Goal: Find specific page/section: Find specific page/section

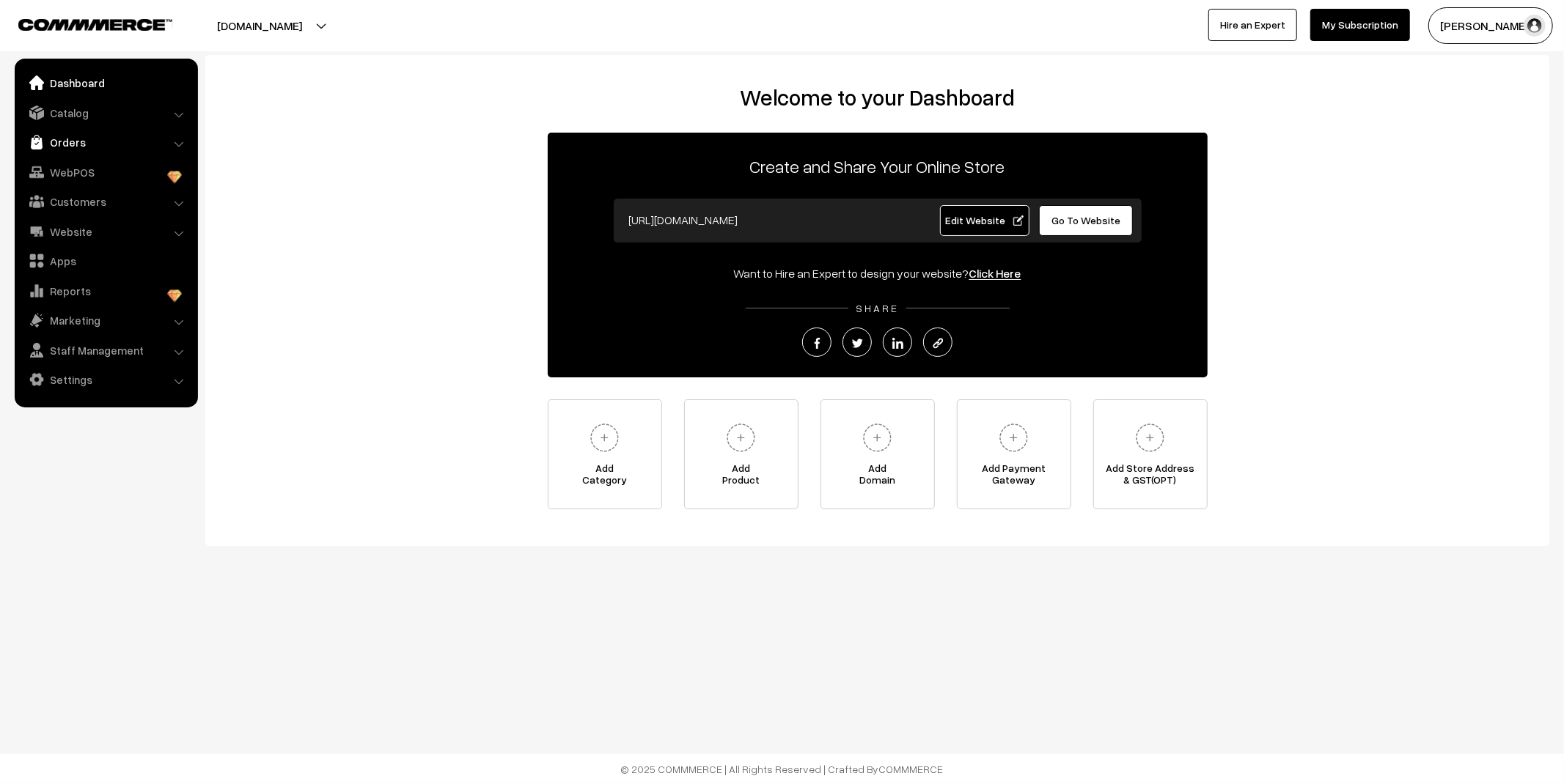
drag, startPoint x: 0, startPoint y: 0, endPoint x: 62, endPoint y: 136, distance: 149.5
click at [62, 136] on link "Orders" at bounding box center [105, 142] width 174 height 27
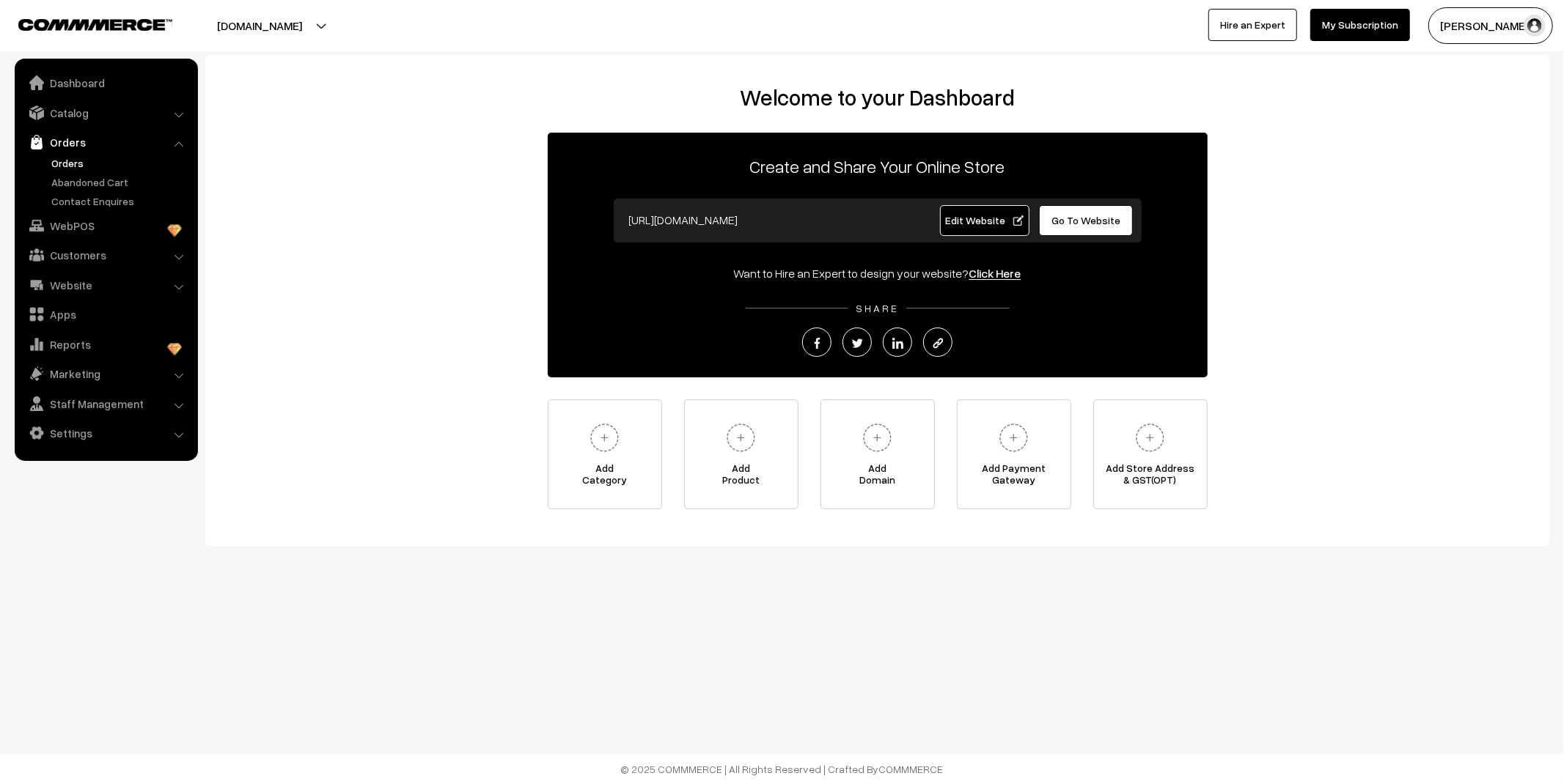
click at [70, 157] on link "Orders" at bounding box center [120, 162] width 145 height 16
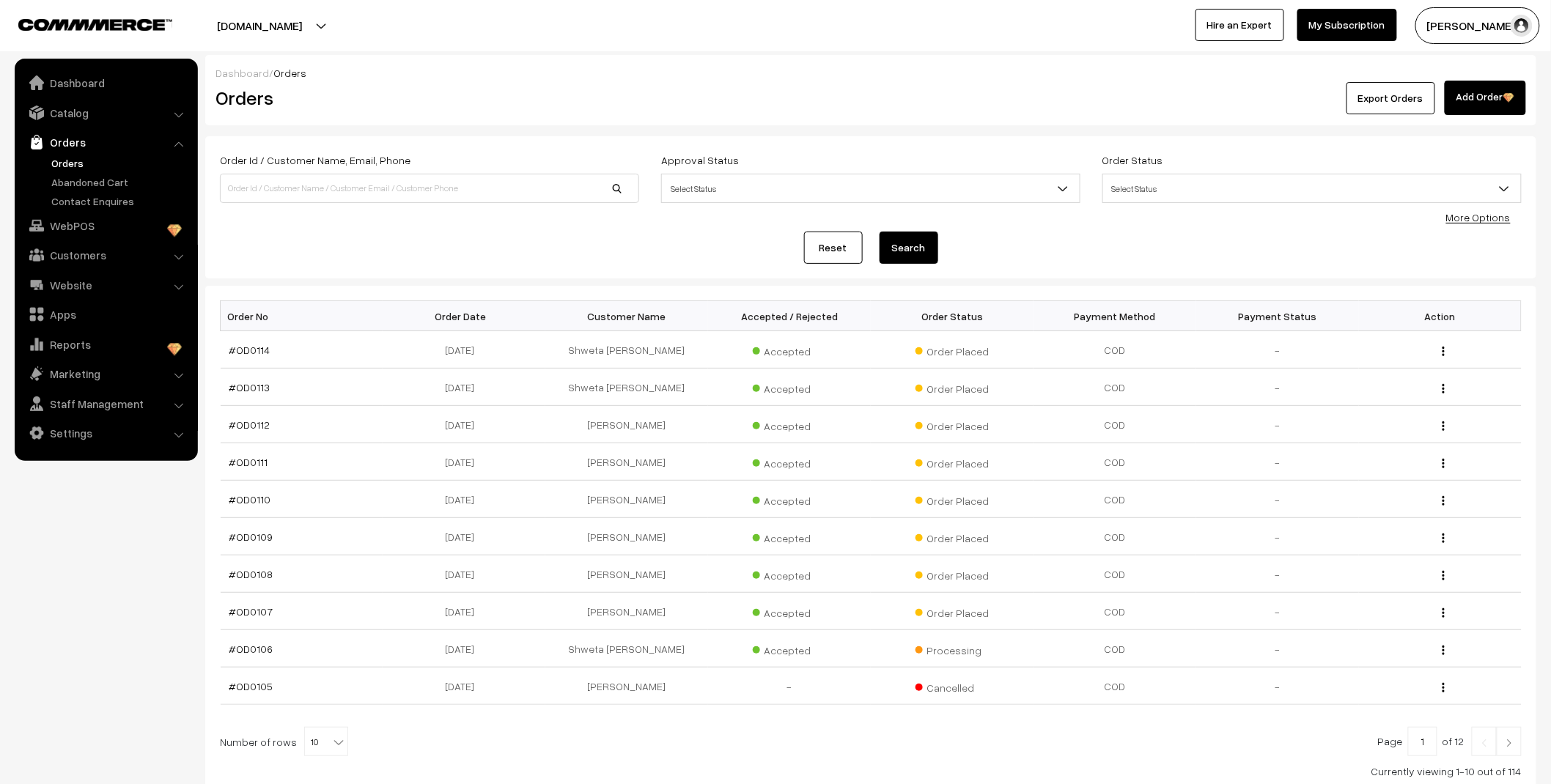
click at [78, 183] on link "Abandoned Cart" at bounding box center [120, 182] width 145 height 16
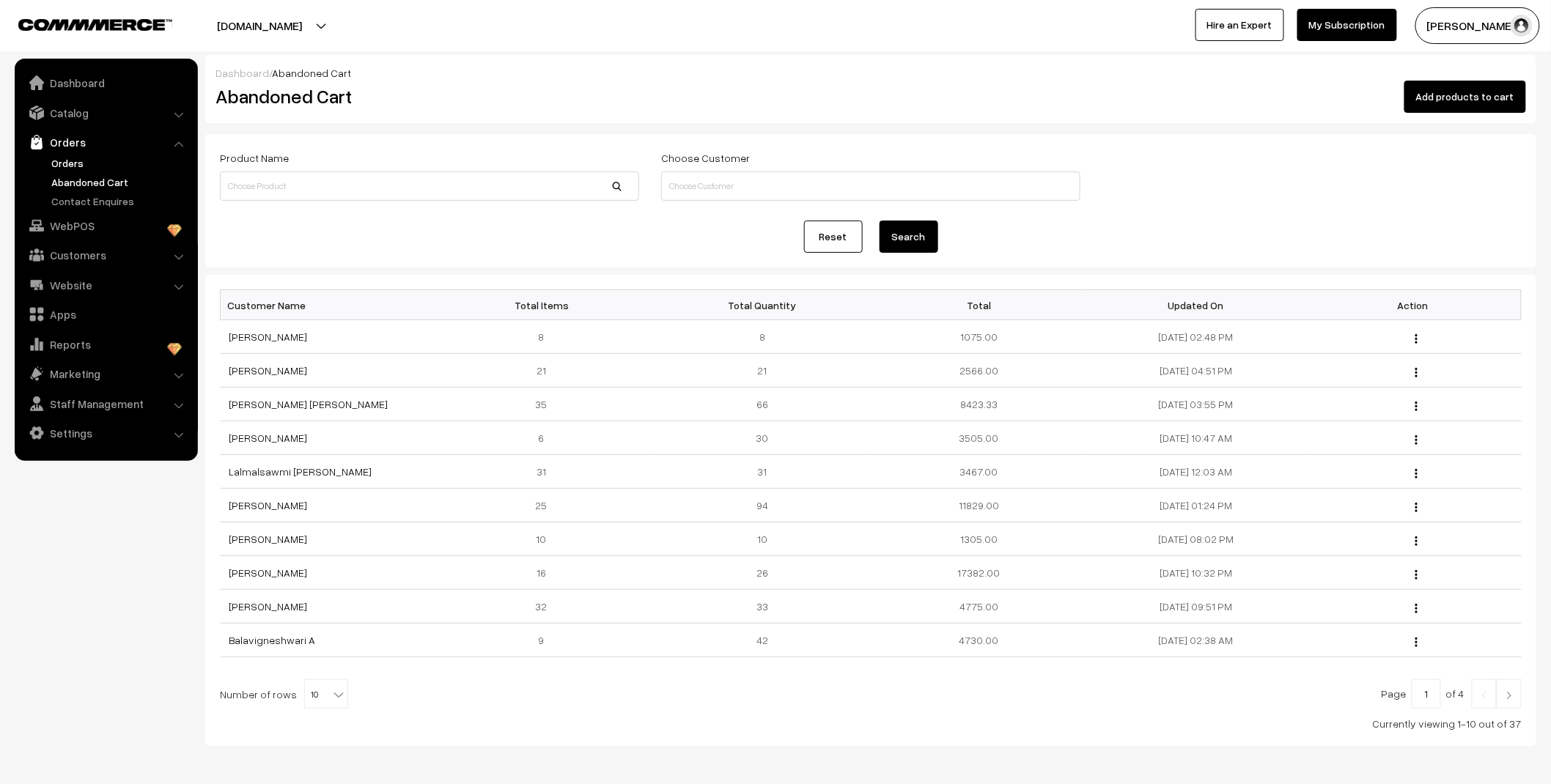
click at [68, 157] on link "Orders" at bounding box center [120, 162] width 145 height 16
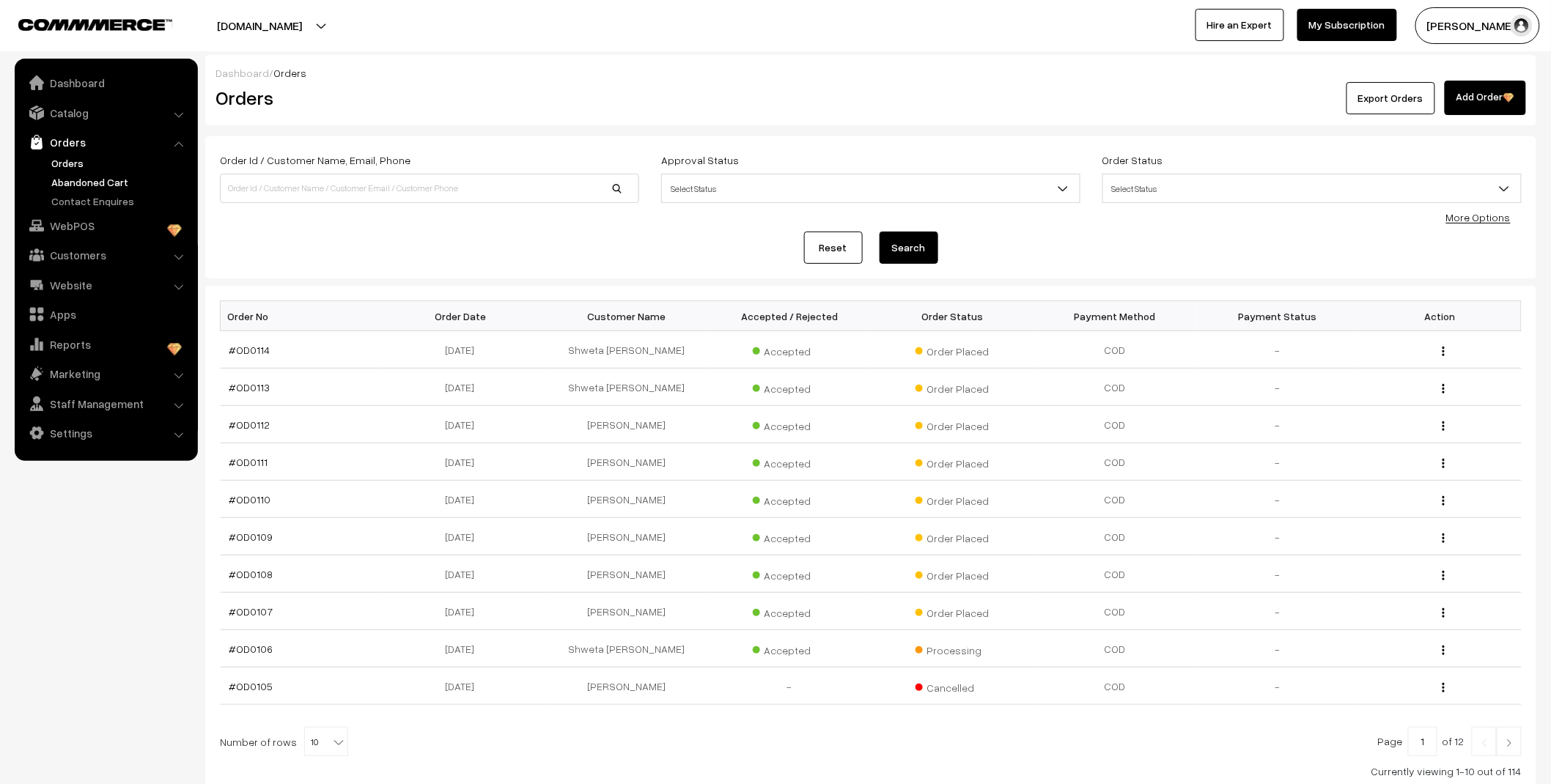
click at [105, 184] on link "Abandoned Cart" at bounding box center [120, 182] width 145 height 16
click at [110, 186] on link "Abandoned Cart" at bounding box center [120, 182] width 145 height 16
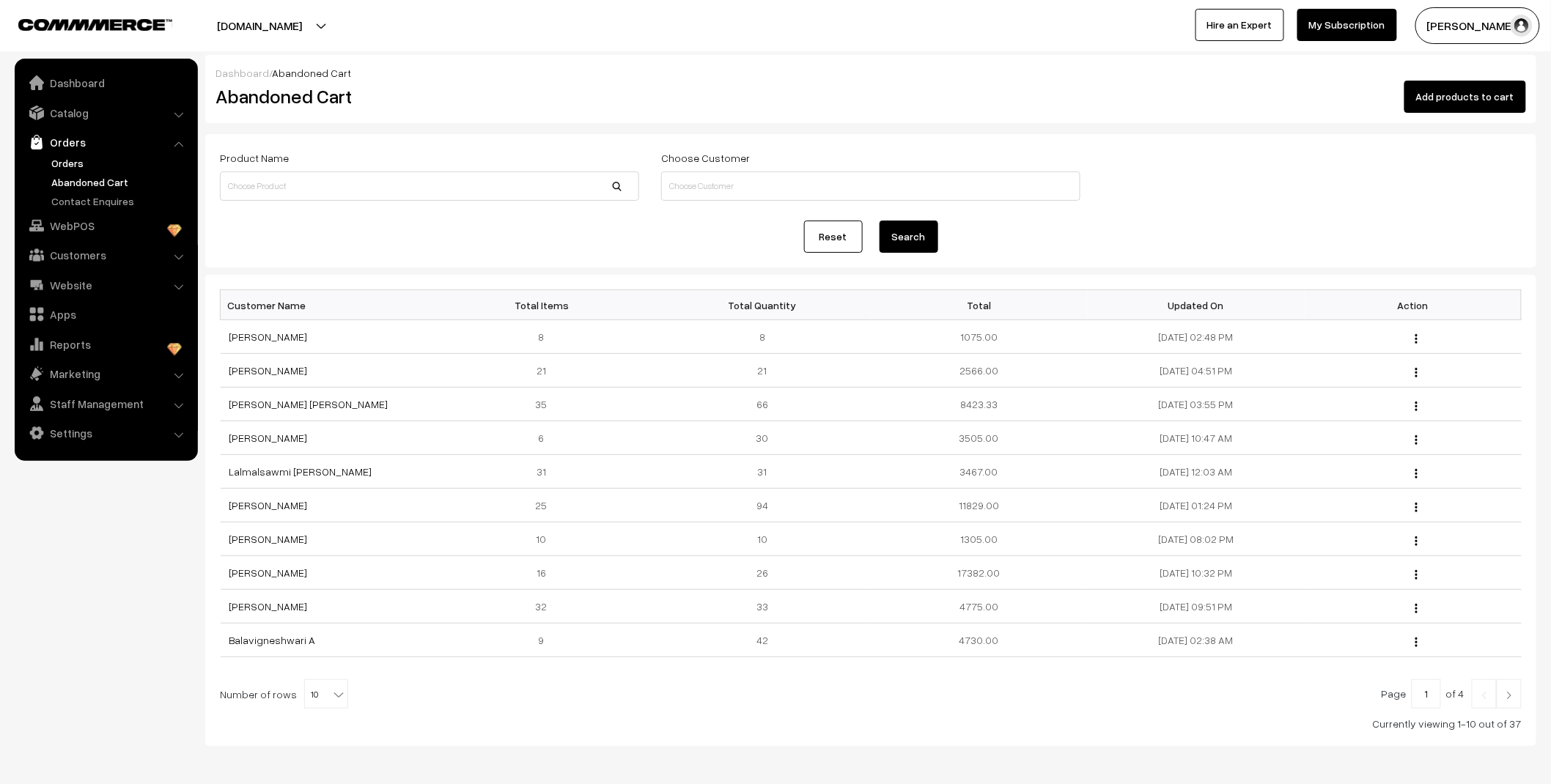
click at [72, 158] on link "Orders" at bounding box center [120, 162] width 145 height 16
